Goal: Information Seeking & Learning: Learn about a topic

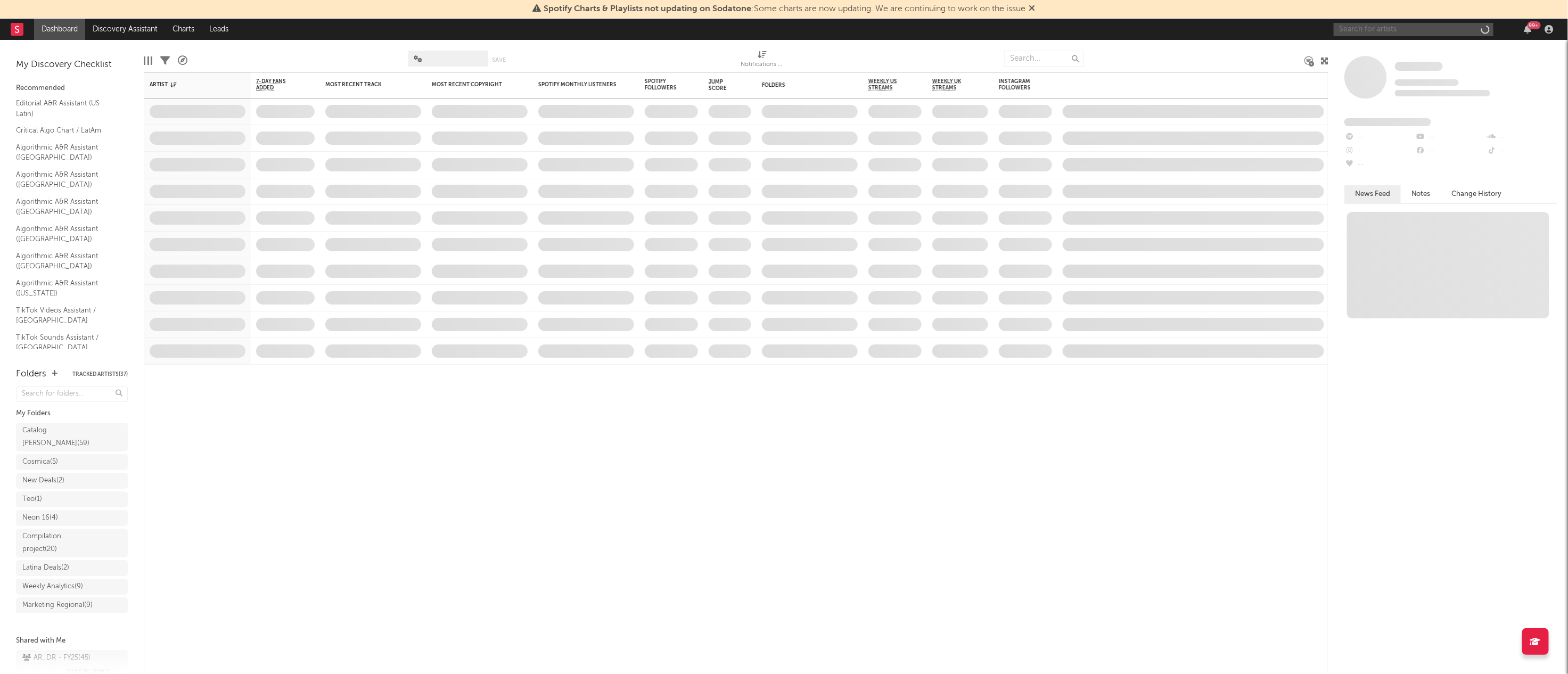
click at [1354, 30] on input "text" at bounding box center [1414, 30] width 160 height 13
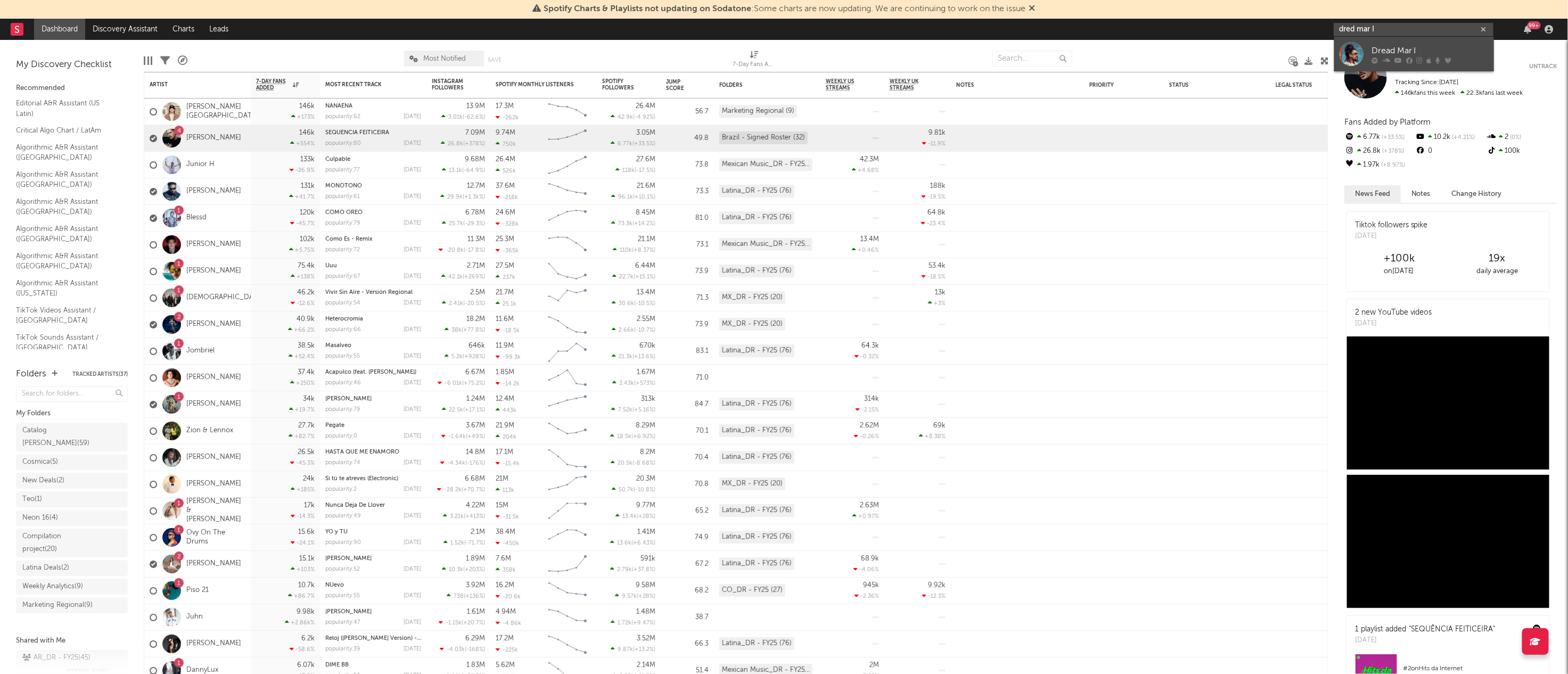
type input "dred mar I"
click at [1378, 43] on link "Dread Mar I" at bounding box center [1414, 54] width 160 height 35
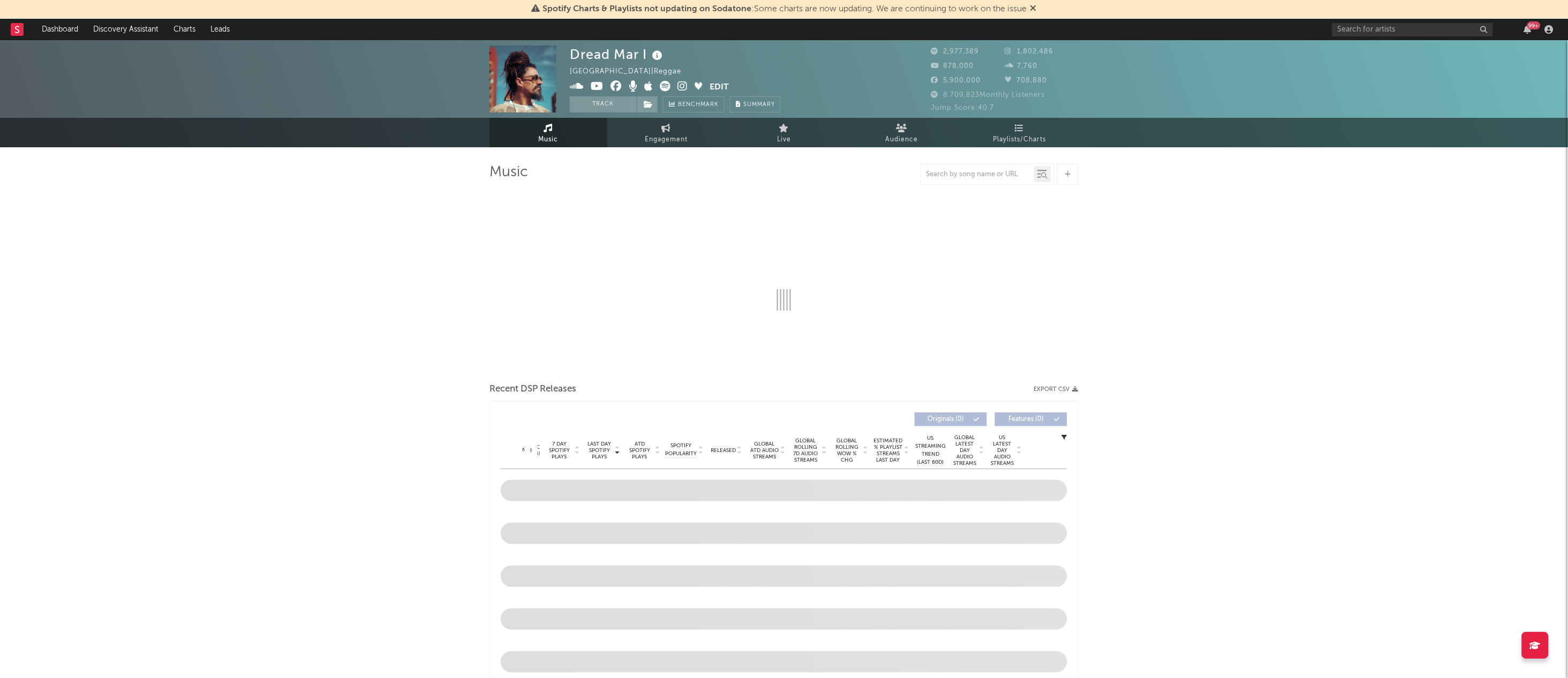
select select "6m"
